Goal: Entertainment & Leisure: Consume media (video, audio)

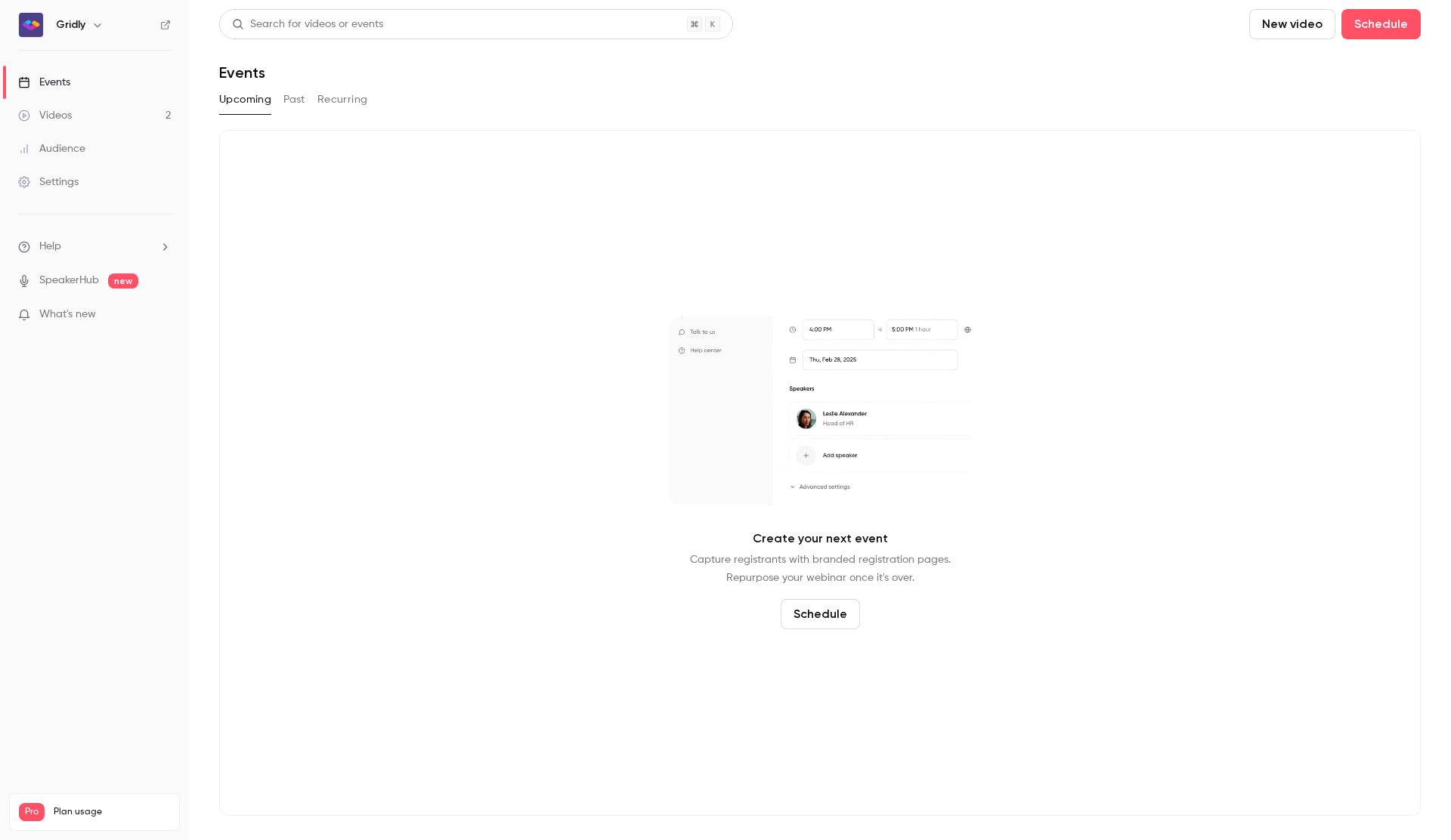
click at [56, 116] on div "Videos" at bounding box center [44, 115] width 54 height 15
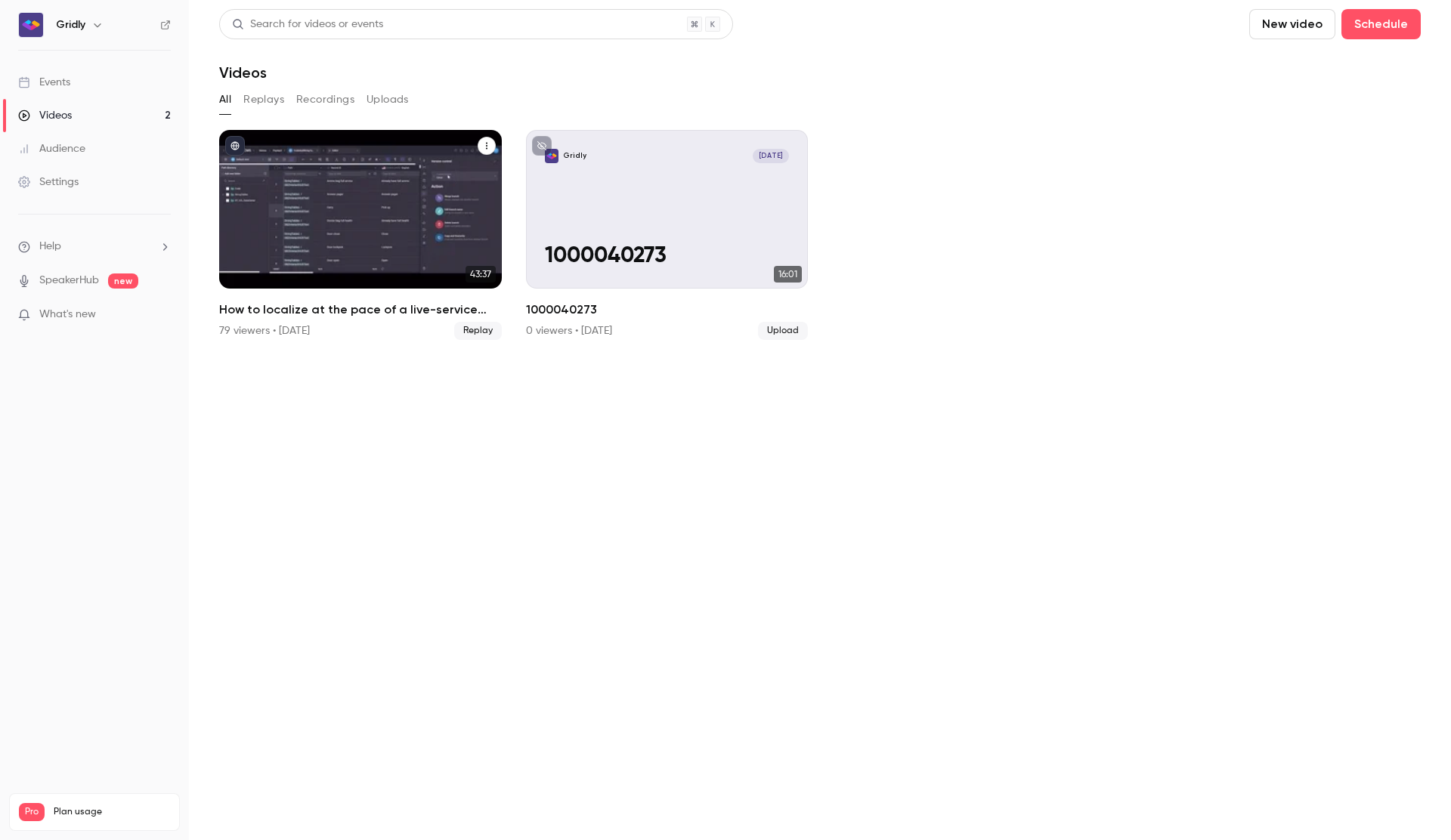
click at [346, 222] on div "How to localize at the pace of a live-service game" at bounding box center [361, 209] width 283 height 159
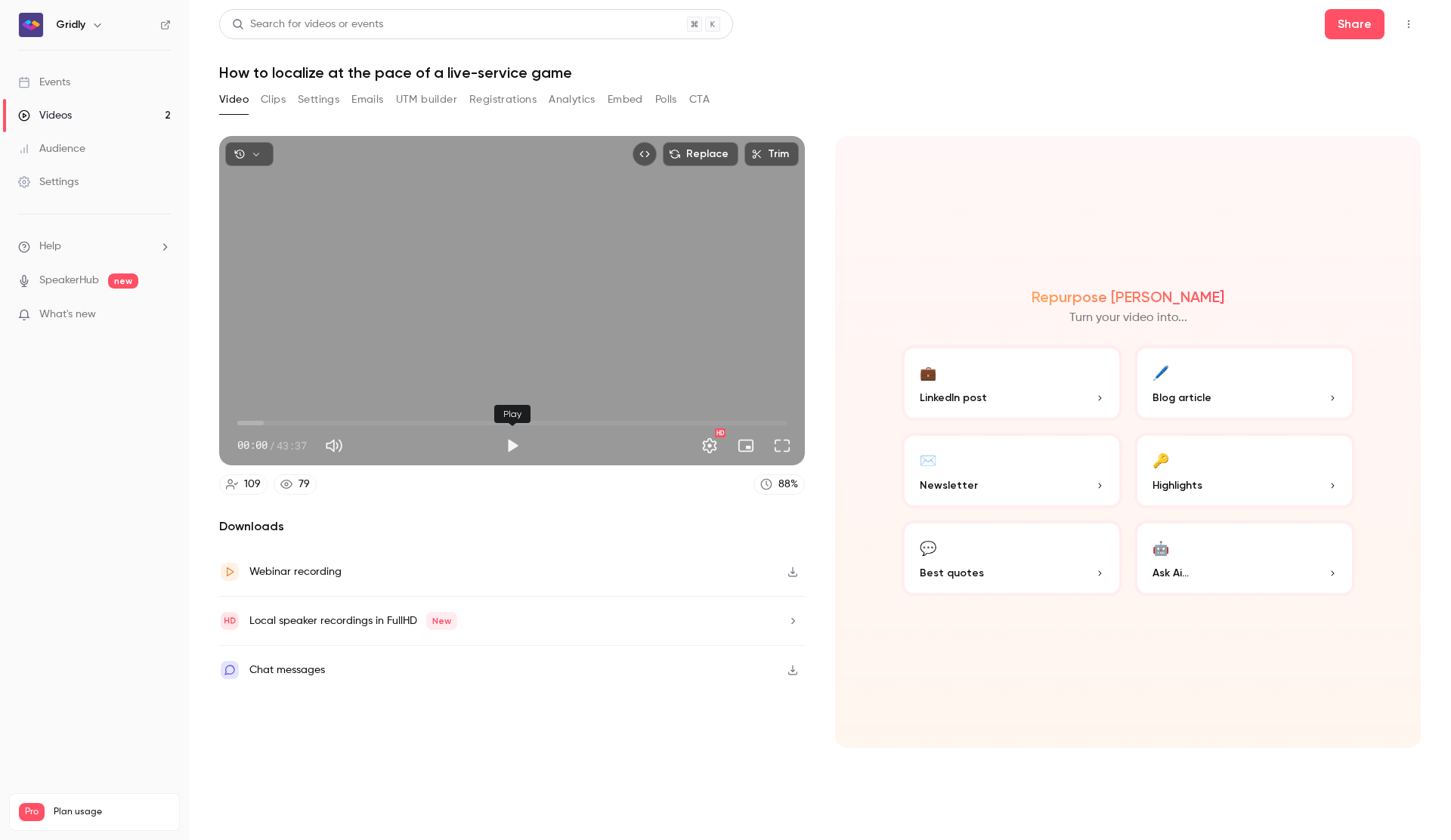
click at [511, 447] on button "Play" at bounding box center [512, 445] width 30 height 30
click at [320, 417] on span "00:01" at bounding box center [511, 423] width 549 height 24
click at [299, 418] on span "04:55" at bounding box center [511, 423] width 549 height 24
click at [377, 421] on span "11:06" at bounding box center [511, 423] width 549 height 24
click at [521, 444] on button "Pause" at bounding box center [512, 445] width 30 height 30
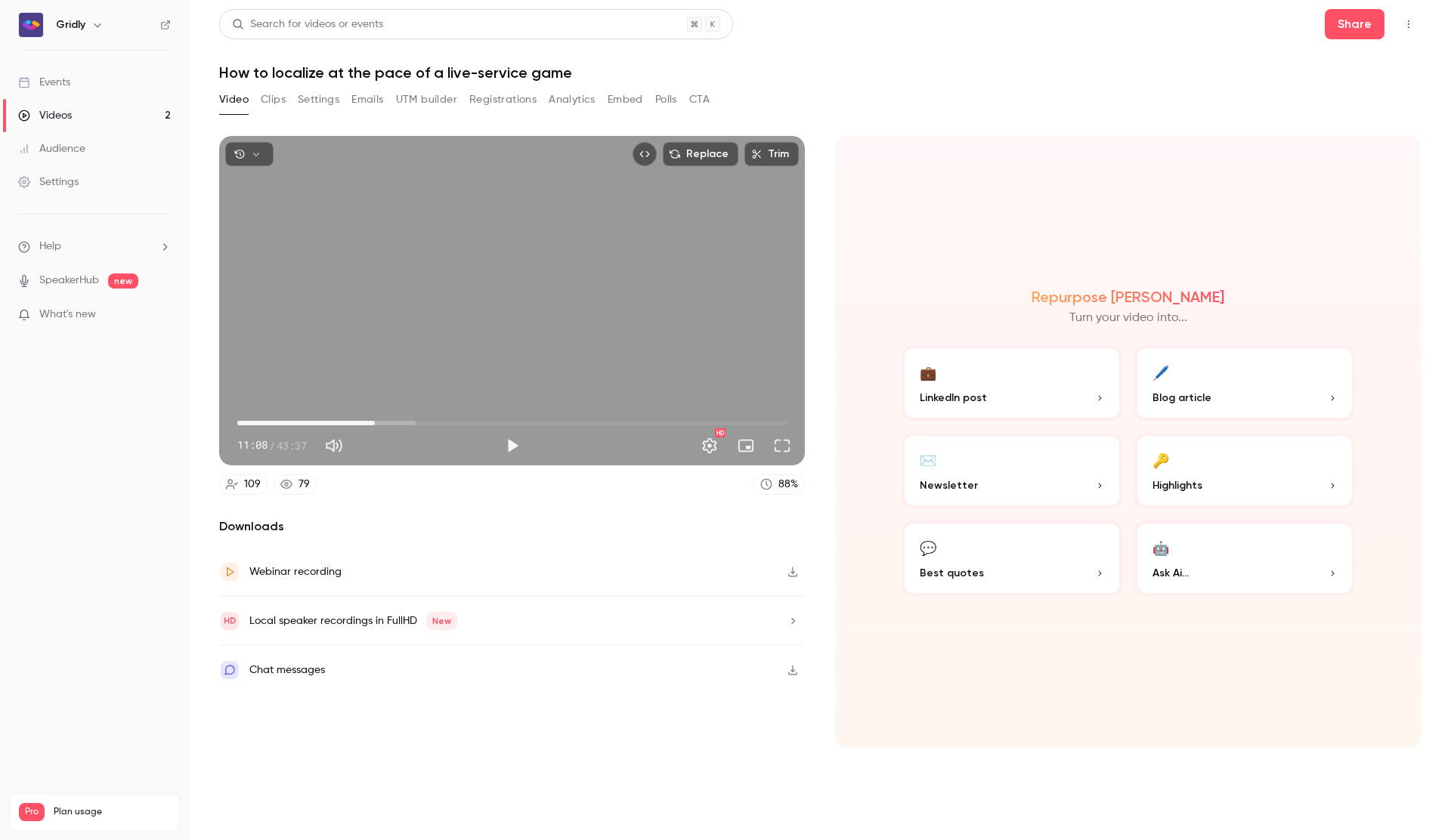
click at [375, 423] on span "10:55" at bounding box center [375, 423] width 5 height 5
click at [365, 423] on span "10:08" at bounding box center [511, 423] width 549 height 24
click at [359, 421] on span "09:39" at bounding box center [359, 423] width 5 height 5
click at [357, 424] on span "09:39" at bounding box center [359, 423] width 5 height 5
click at [343, 422] on span "08:20" at bounding box center [511, 423] width 549 height 24
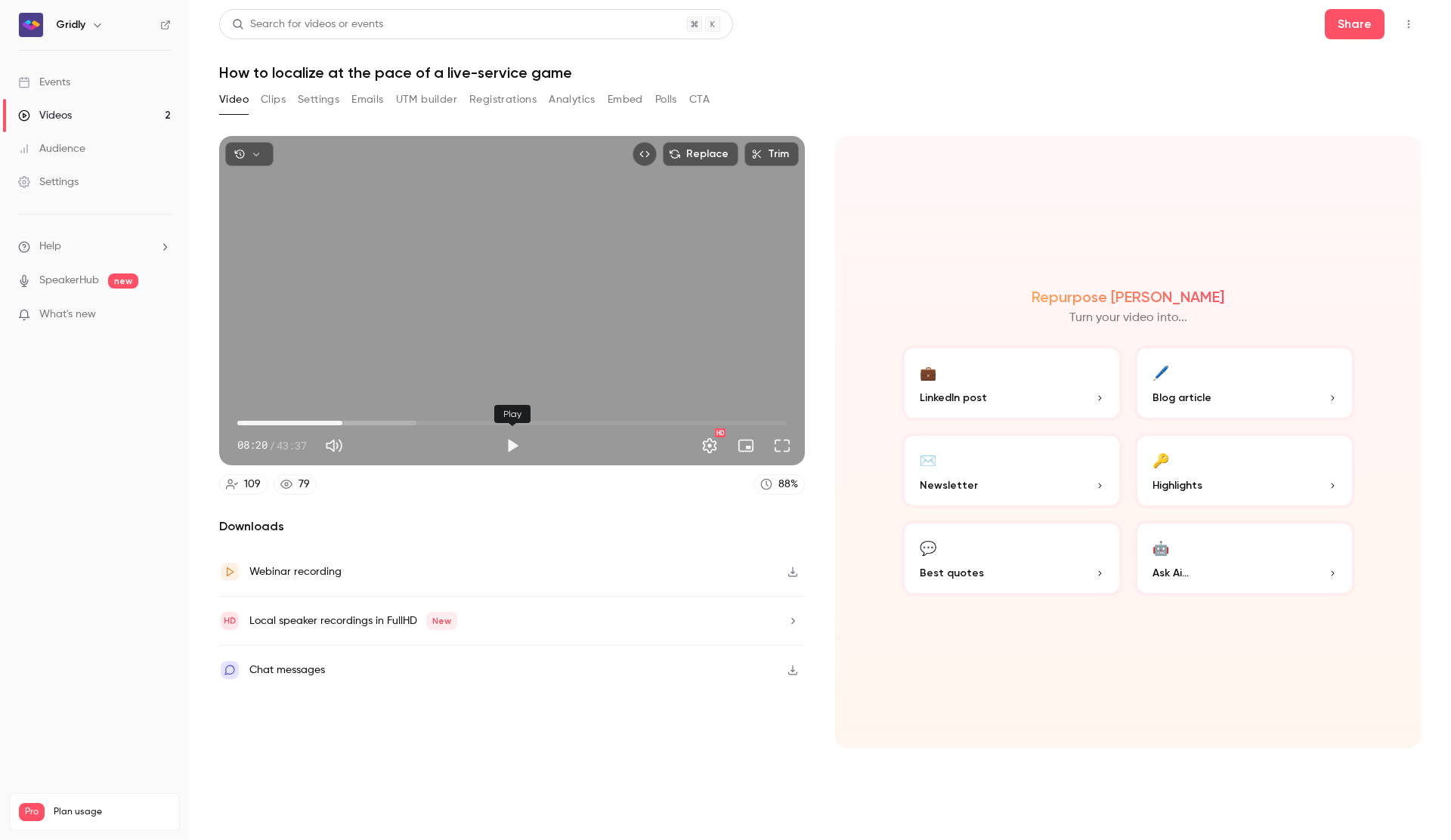
click at [515, 445] on button "Play" at bounding box center [512, 445] width 30 height 30
click at [515, 445] on button "Pause" at bounding box center [512, 445] width 30 height 30
click at [515, 445] on button "Play" at bounding box center [512, 445] width 30 height 30
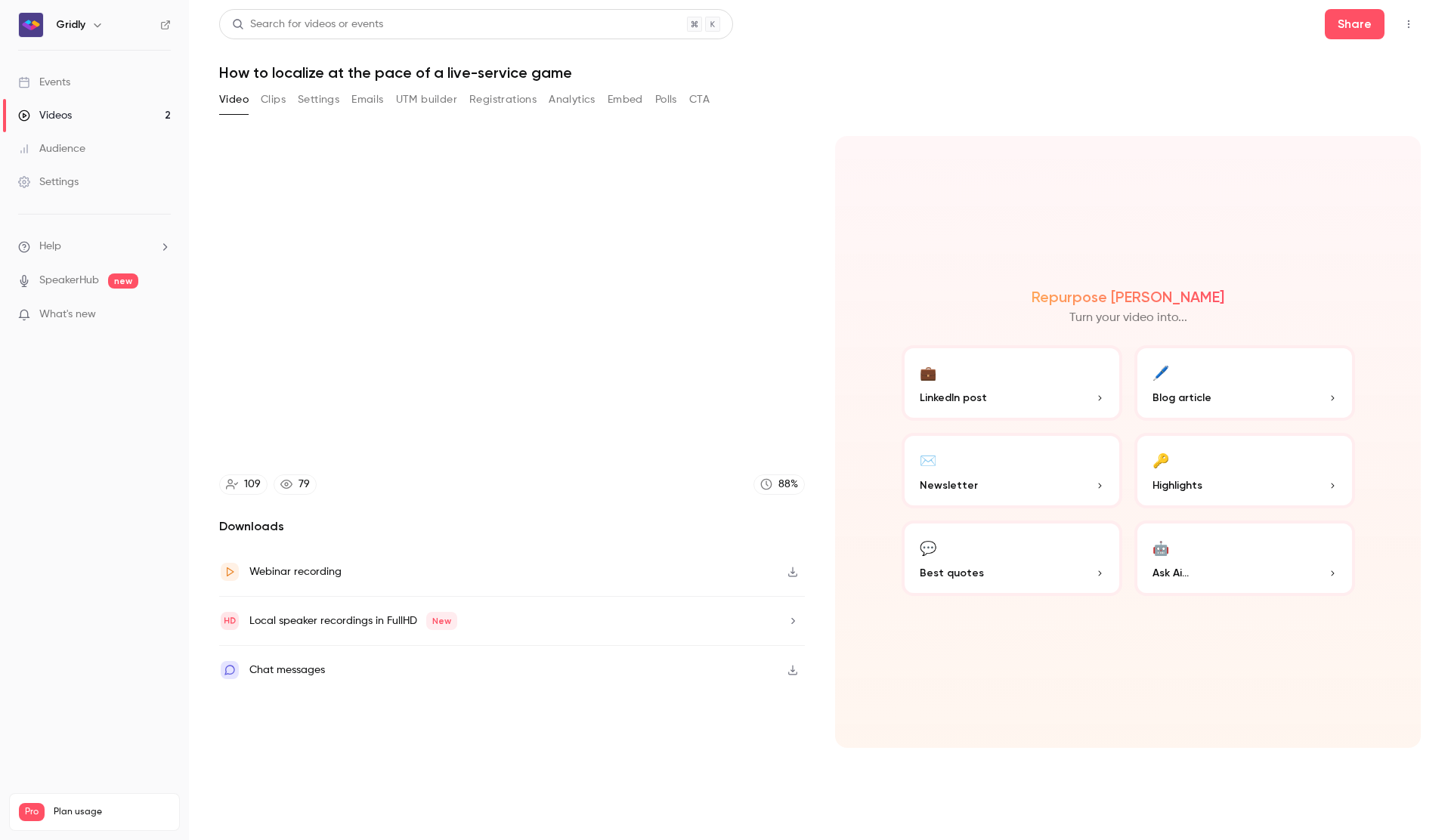
click at [515, 445] on video at bounding box center [512, 301] width 586 height 330
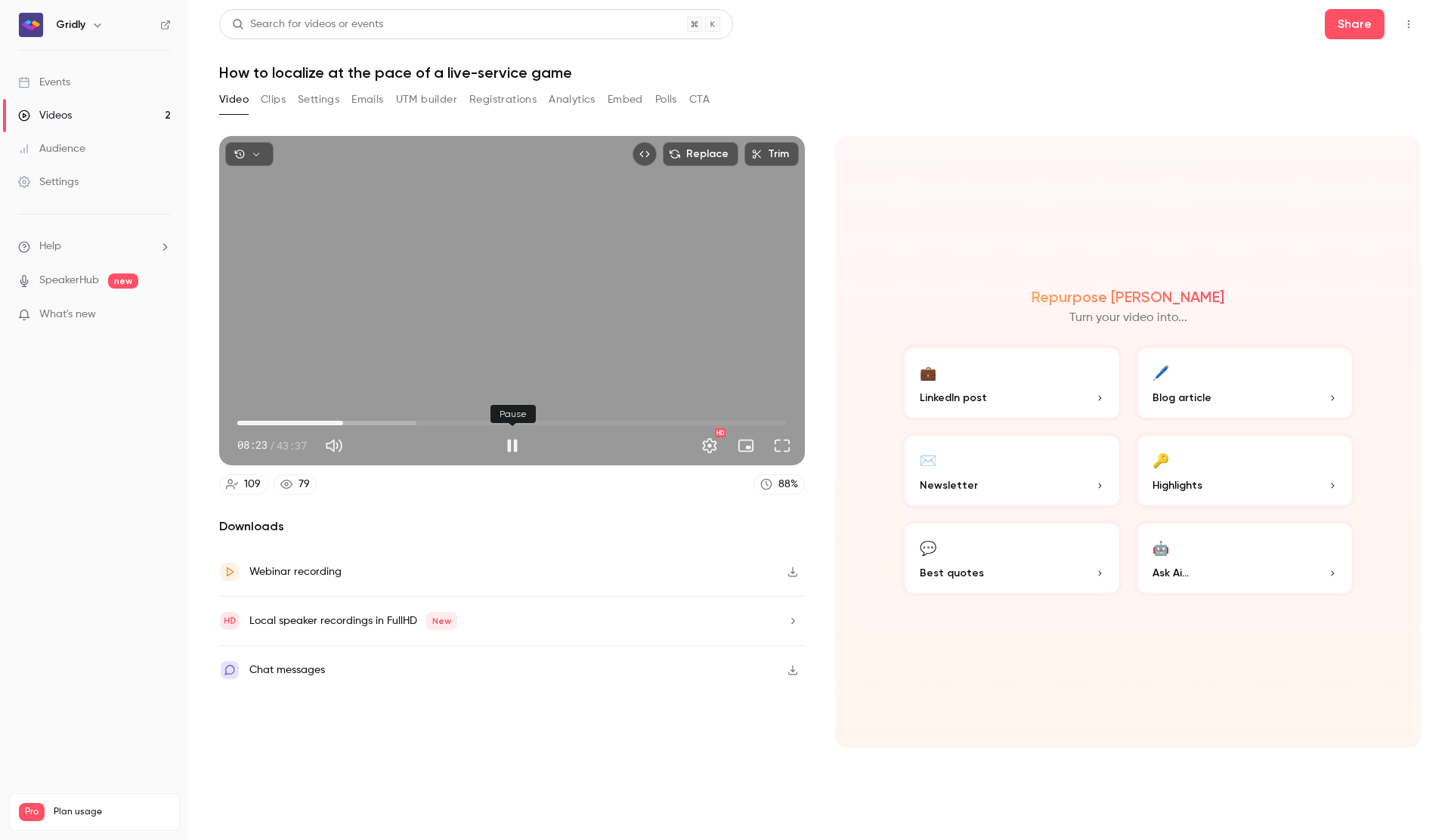
click at [513, 449] on button "Pause" at bounding box center [512, 445] width 30 height 30
type input "***"
click at [341, 422] on span "08:23" at bounding box center [344, 423] width 5 height 5
click at [435, 105] on button "UTM builder" at bounding box center [427, 100] width 61 height 24
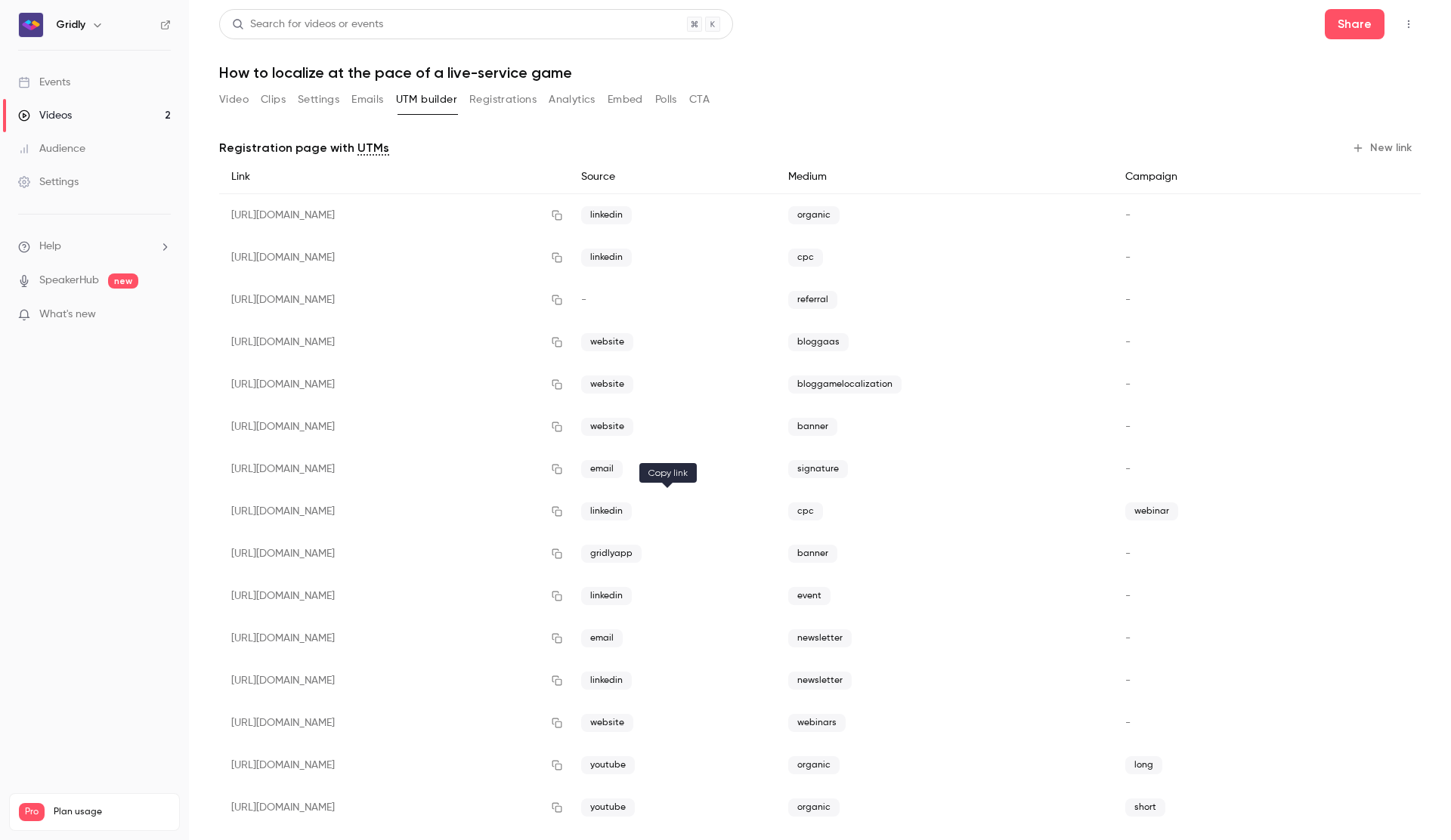
click at [563, 509] on icon "button" at bounding box center [557, 511] width 12 height 10
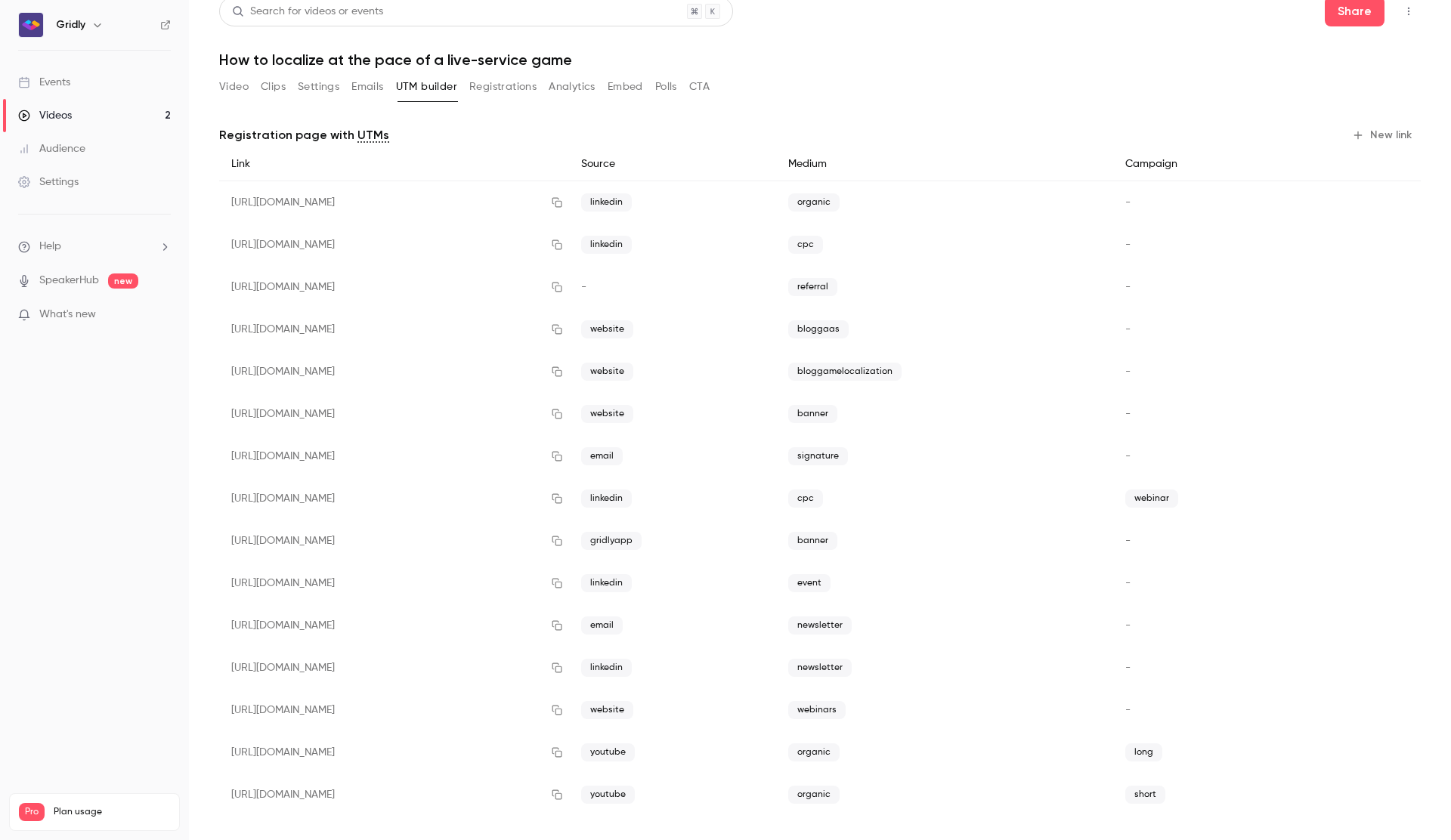
scroll to position [13, 0]
